Goal: Information Seeking & Learning: Compare options

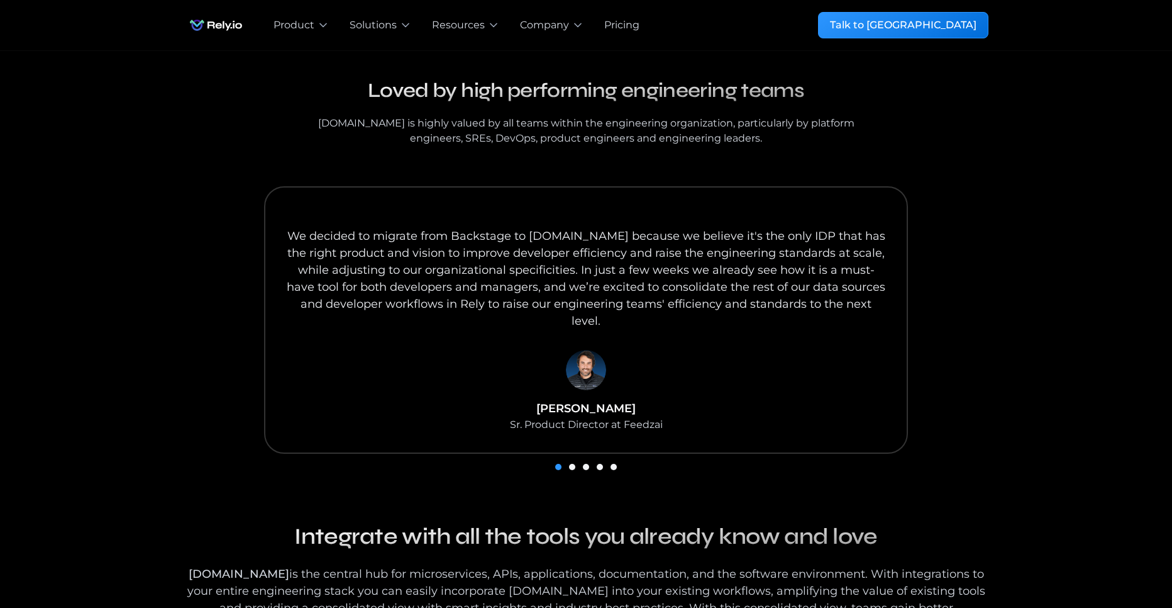
scroll to position [1362, 0]
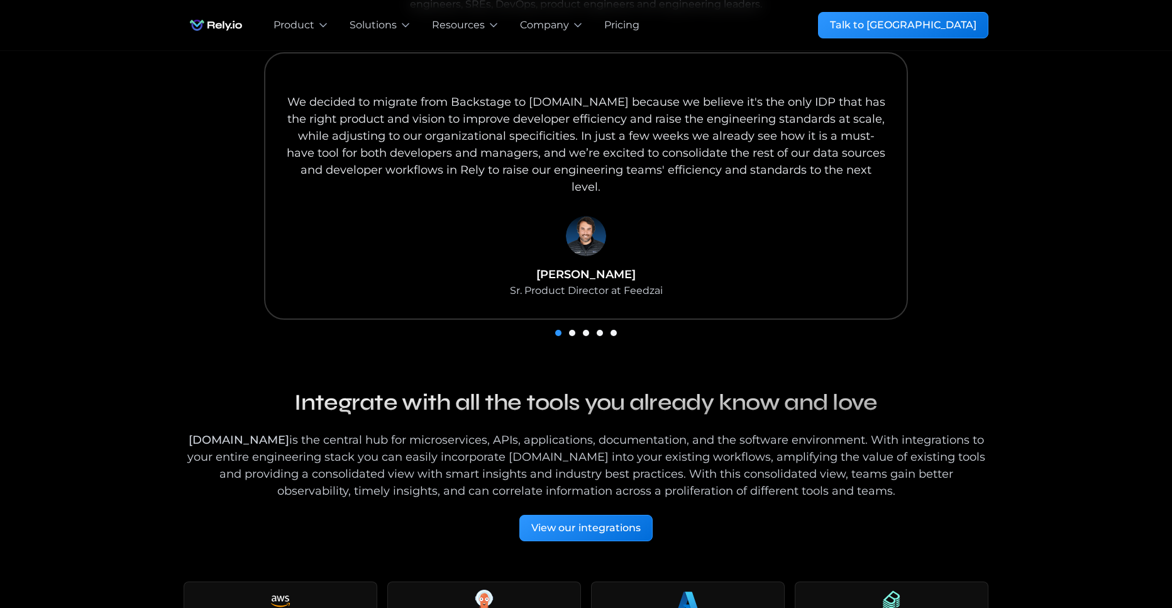
click at [574, 323] on div "carousel" at bounding box center [586, 332] width 805 height 18
click at [593, 323] on div "carousel" at bounding box center [586, 332] width 805 height 18
click at [599, 323] on div "carousel" at bounding box center [586, 332] width 805 height 18
click at [581, 323] on div "carousel" at bounding box center [586, 332] width 805 height 18
click at [576, 323] on div "carousel" at bounding box center [586, 332] width 805 height 18
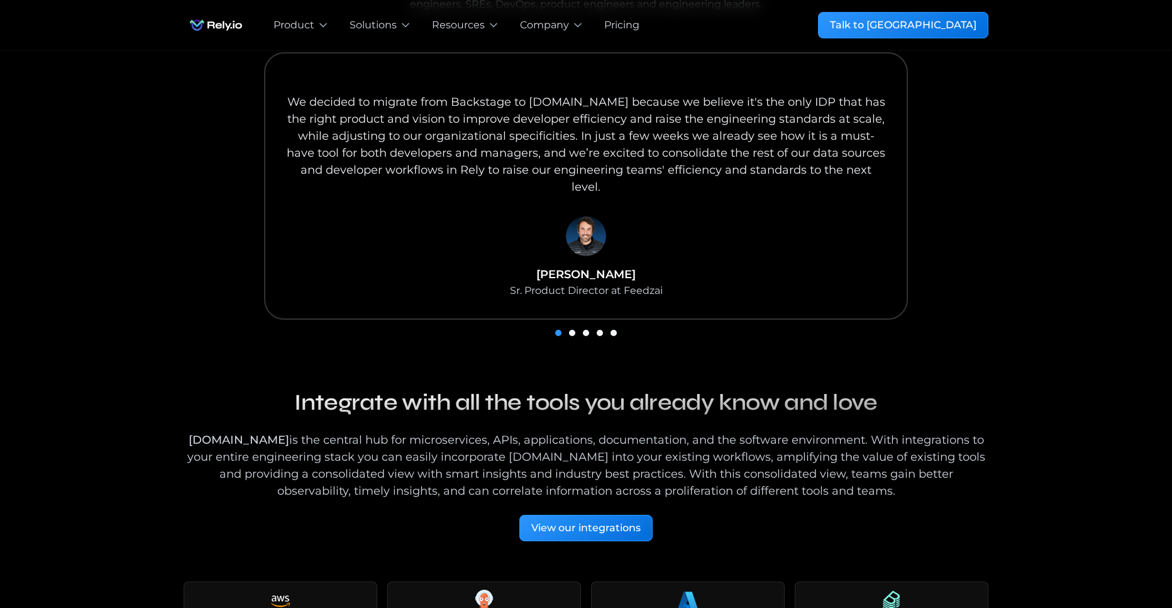
click at [576, 323] on div "carousel" at bounding box center [586, 332] width 805 height 18
click at [668, 257] on div "We decided to migrate from Backstage to Rely.io because we believe it's the onl…" at bounding box center [586, 185] width 644 height 267
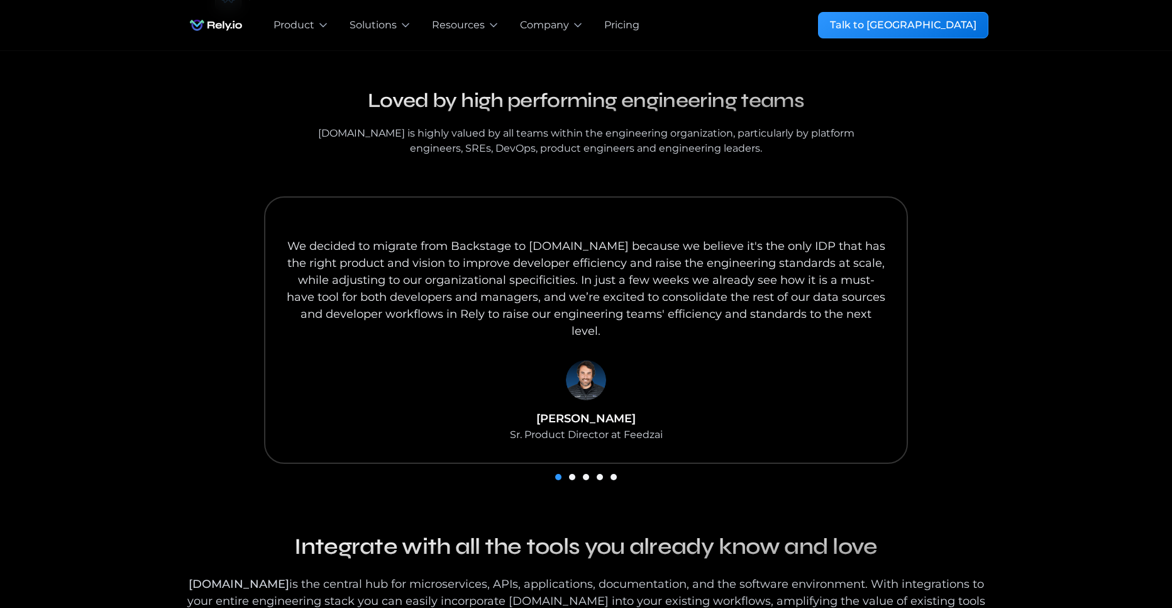
scroll to position [1291, 0]
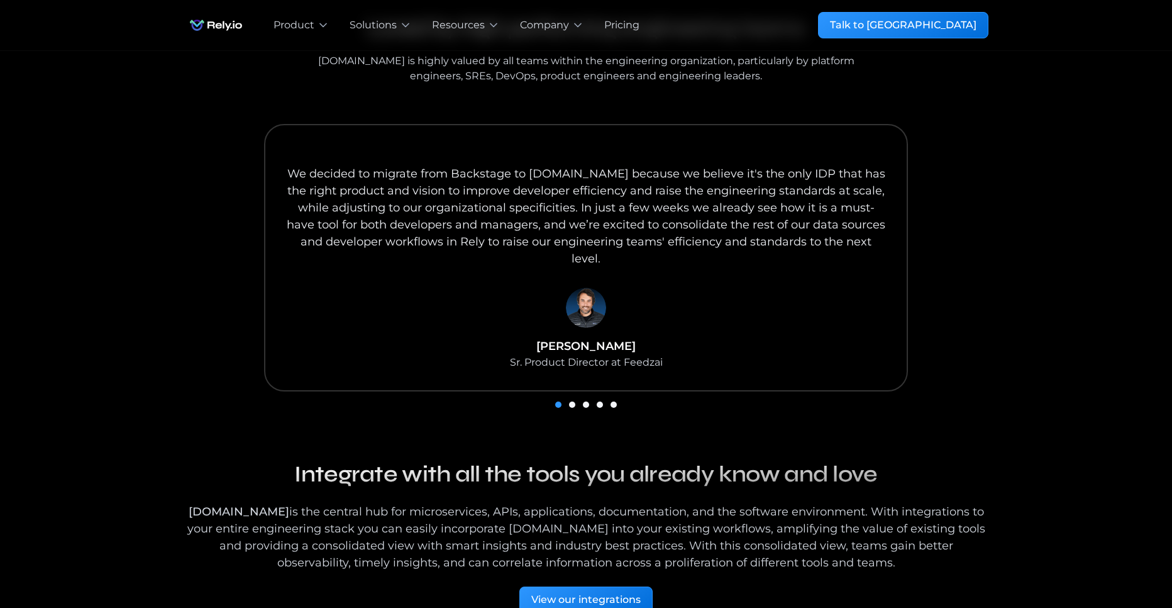
click at [617, 395] on div "carousel" at bounding box center [586, 404] width 805 height 18
click at [607, 395] on div "carousel" at bounding box center [586, 404] width 805 height 18
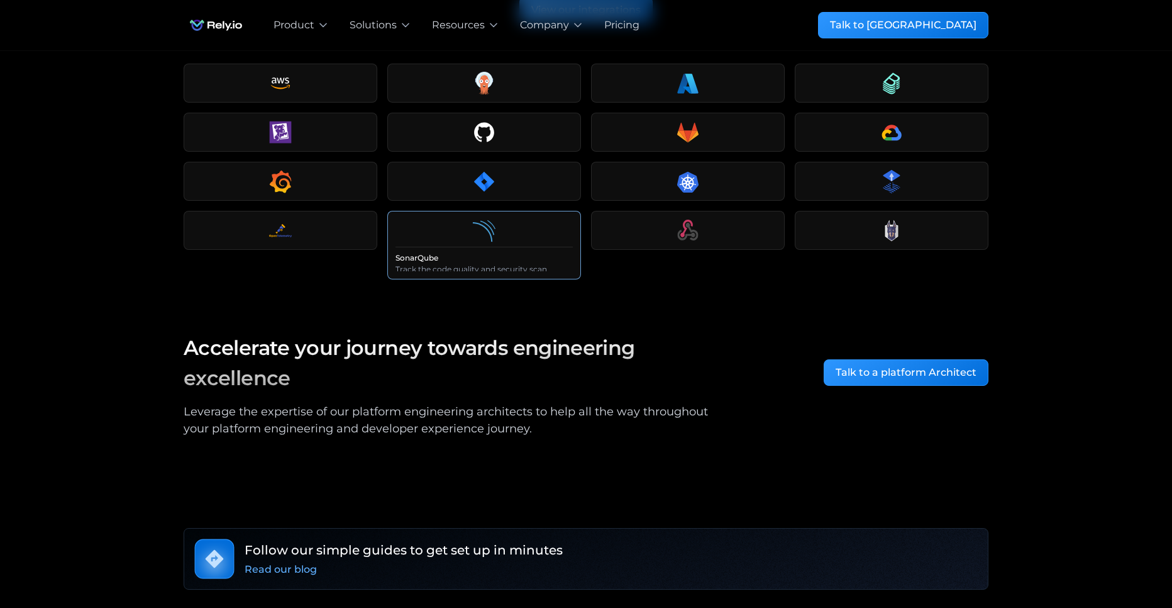
scroll to position [2151, 0]
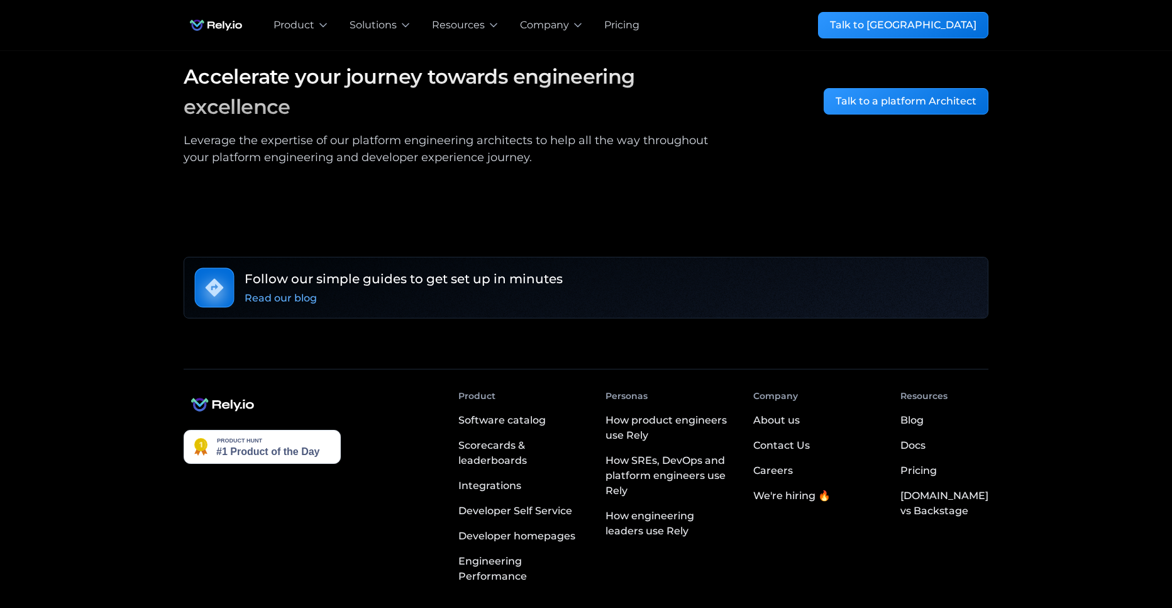
click at [790, 463] on div "Careers" at bounding box center [774, 470] width 40 height 15
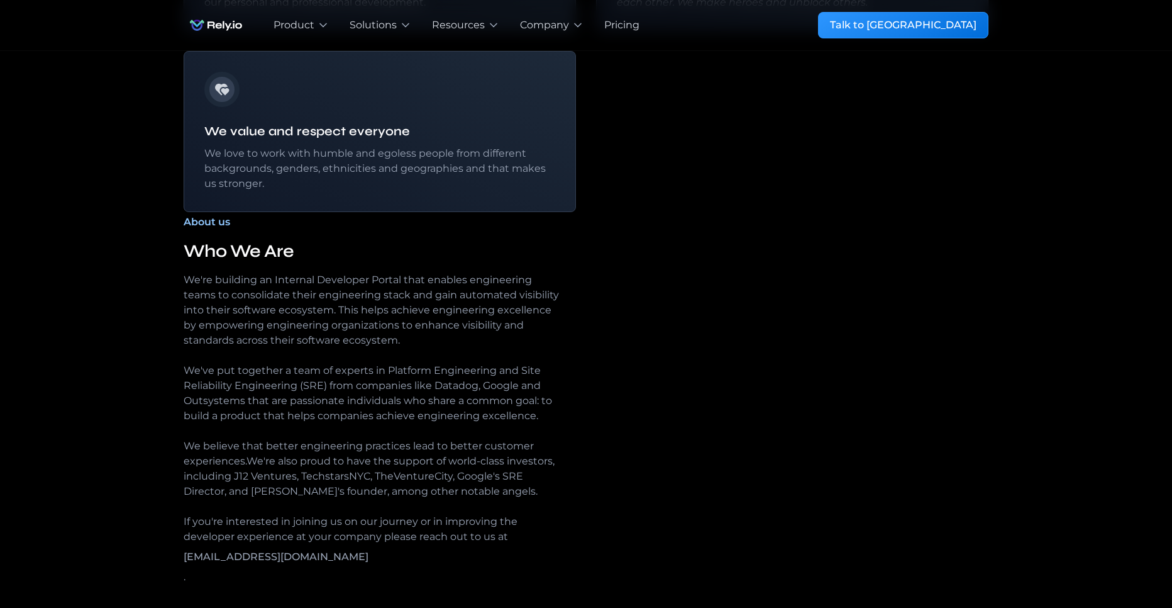
scroll to position [1577, 0]
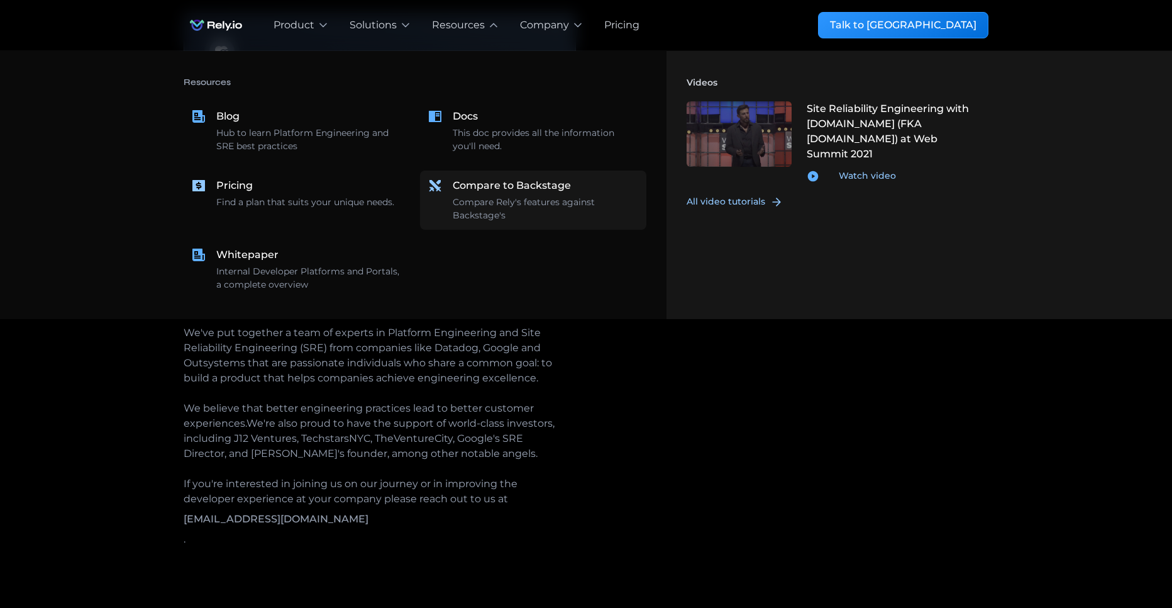
click at [542, 199] on div "Compare Rely's features against Backstage's" at bounding box center [546, 209] width 186 height 26
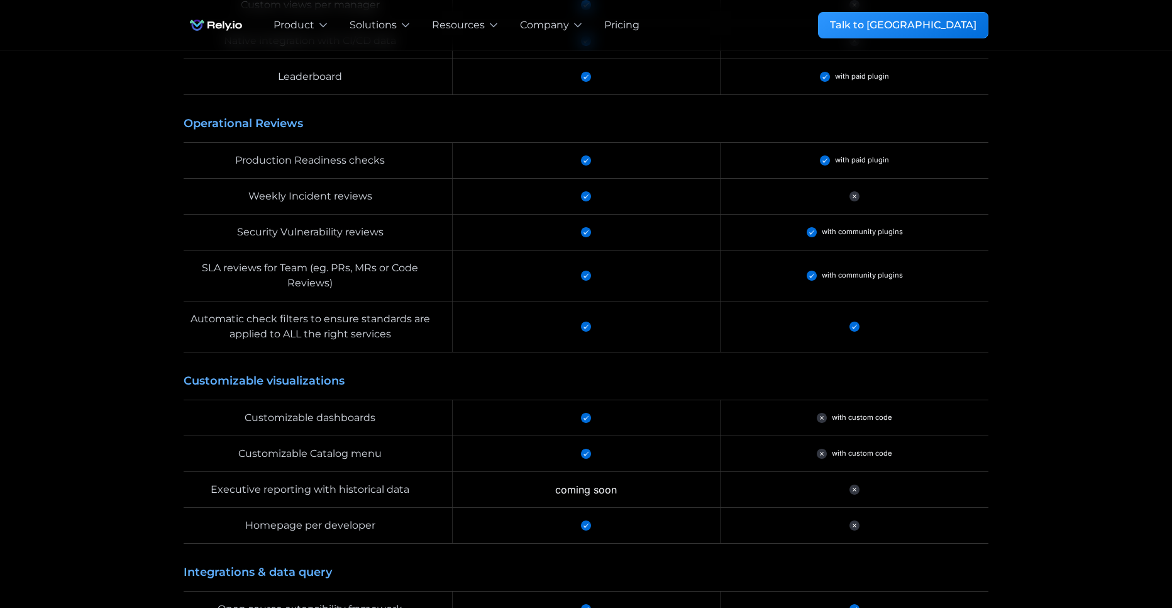
scroll to position [2181, 0]
